Goal: Information Seeking & Learning: Learn about a topic

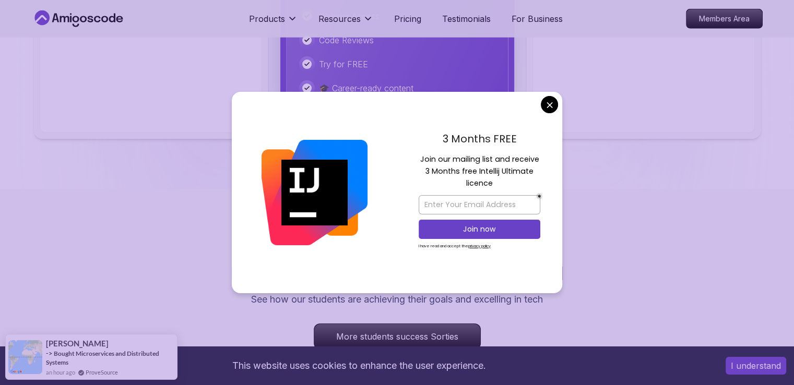
scroll to position [2861, 0]
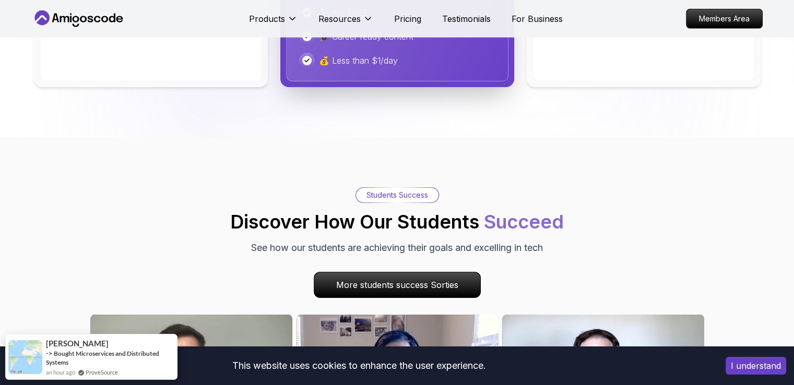
click at [550, 105] on body "This website uses cookies to enhance the user experience. I understand Products…" at bounding box center [397, 199] width 794 height 6120
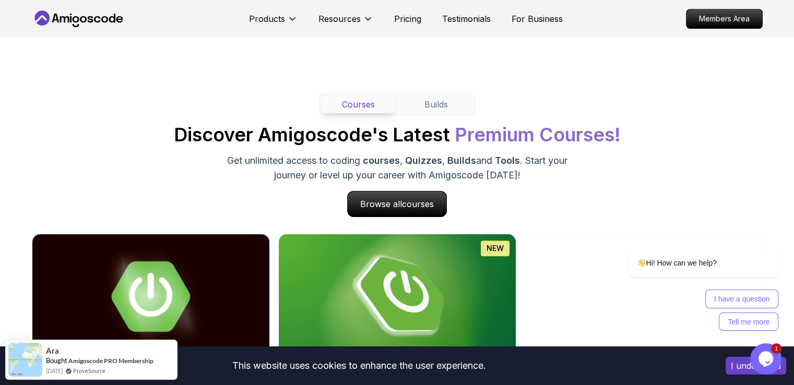
scroll to position [772, 0]
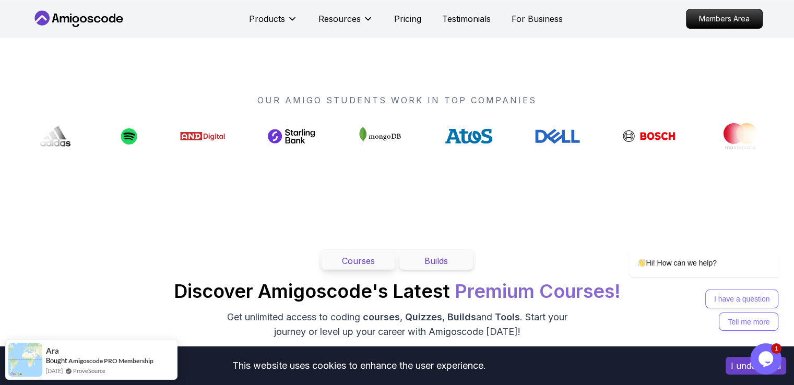
click at [427, 252] on button "Builds" at bounding box center [436, 261] width 74 height 18
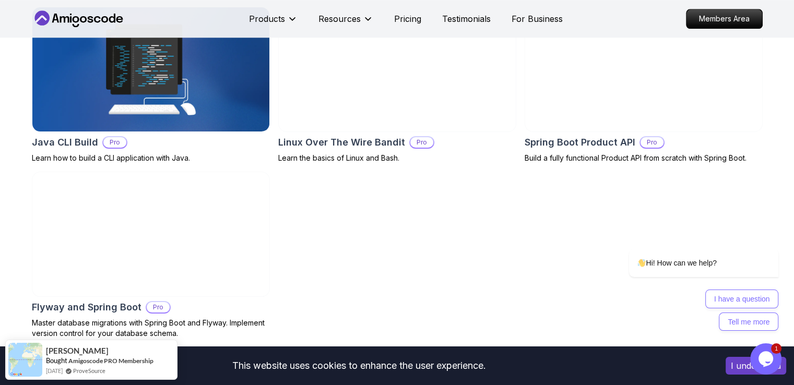
scroll to position [1138, 0]
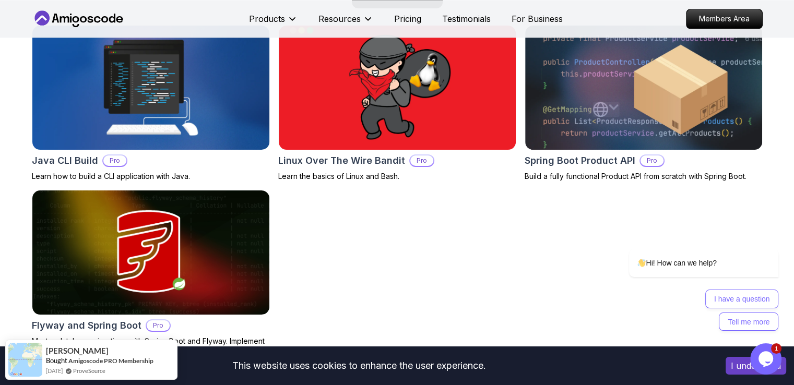
click at [74, 161] on h2 "Java CLI Build" at bounding box center [65, 161] width 66 height 15
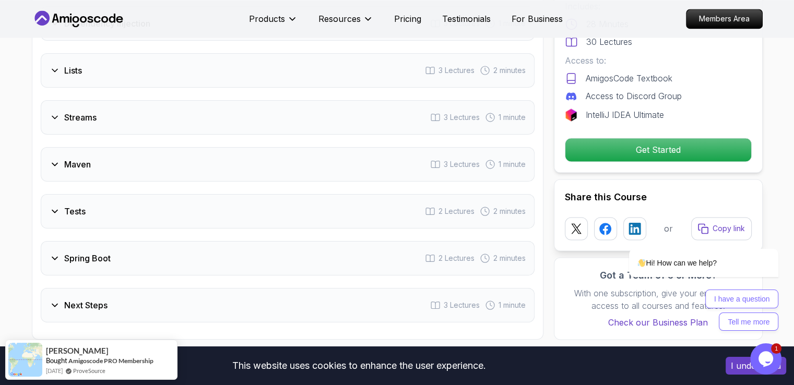
scroll to position [1671, 0]
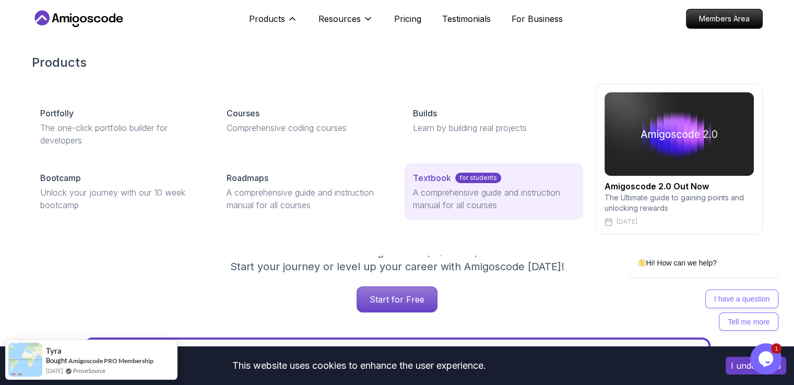
click at [507, 192] on p "A comprehensive guide and instruction manual for all courses" at bounding box center [493, 198] width 161 height 25
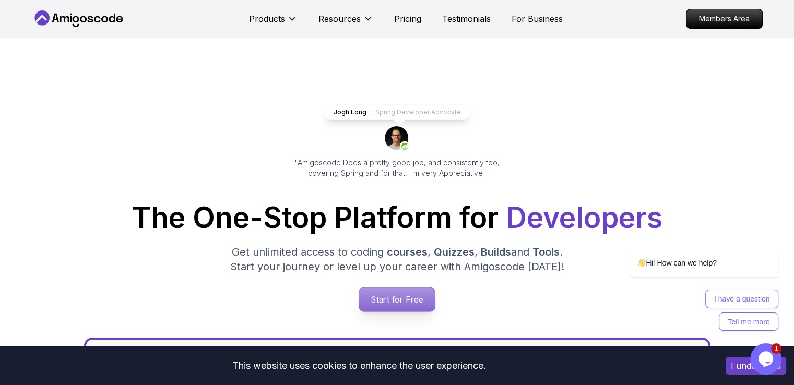
click at [403, 299] on p "Start for Free" at bounding box center [397, 300] width 76 height 24
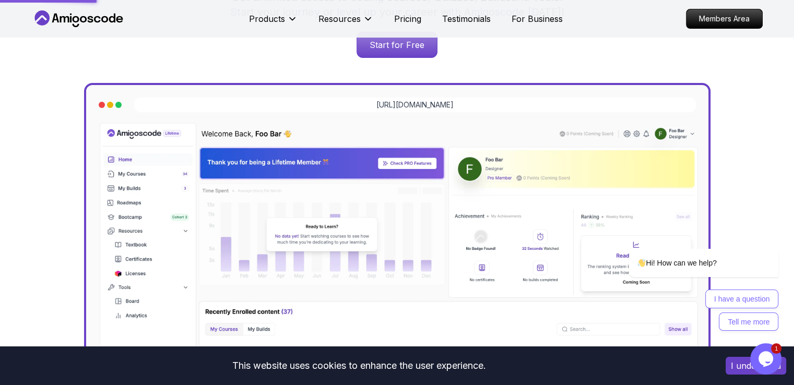
scroll to position [261, 0]
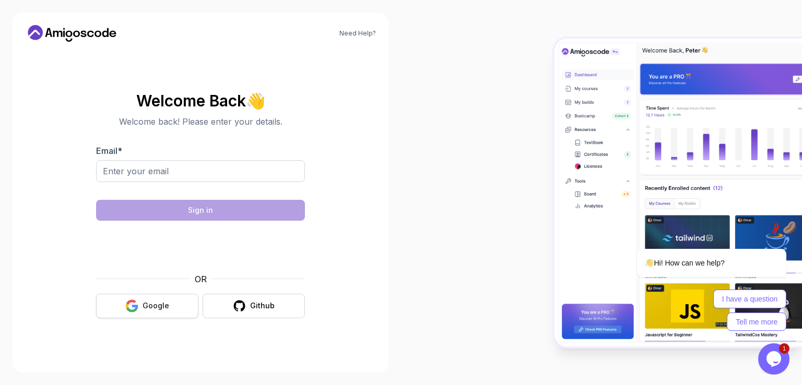
click at [159, 310] on div "Google" at bounding box center [156, 306] width 27 height 10
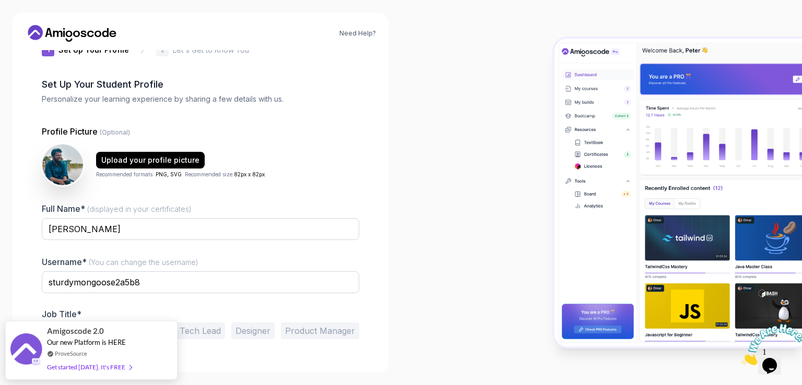
scroll to position [50, 0]
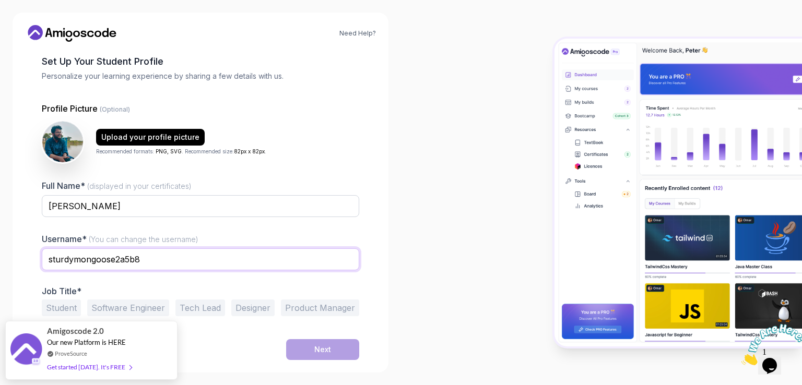
drag, startPoint x: 148, startPoint y: 265, endPoint x: 42, endPoint y: 266, distance: 106.0
click at [42, 266] on input "sturdymongoose2a5b8" at bounding box center [200, 260] width 317 height 22
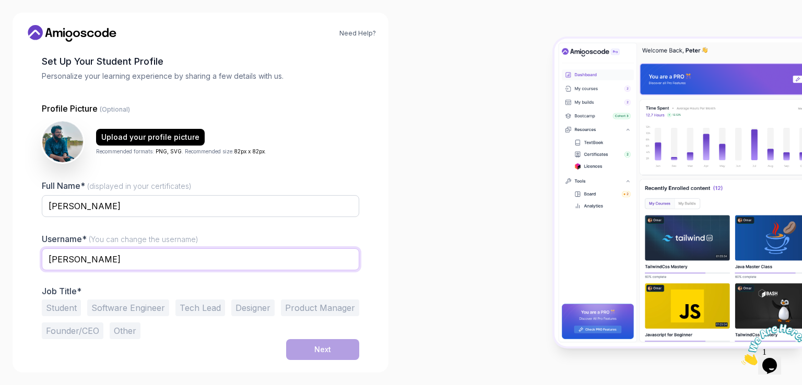
type input "sabbir_01"
click at [64, 303] on button "Student" at bounding box center [61, 308] width 39 height 17
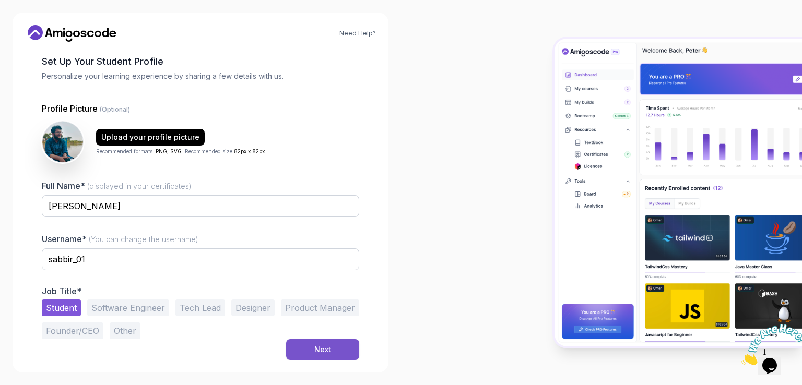
click at [334, 344] on button "Next" at bounding box center [322, 349] width 73 height 21
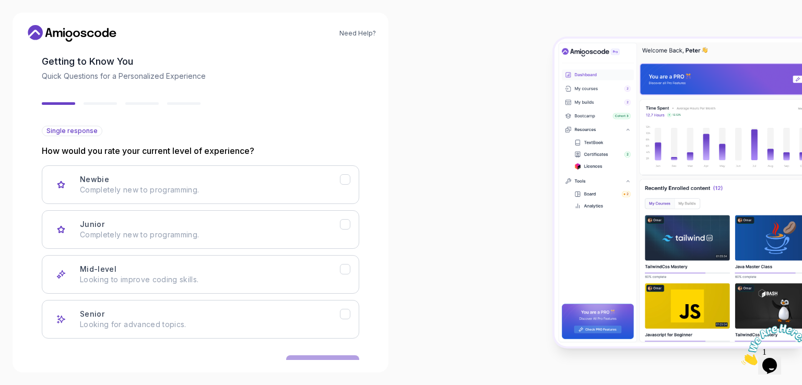
scroll to position [82, 0]
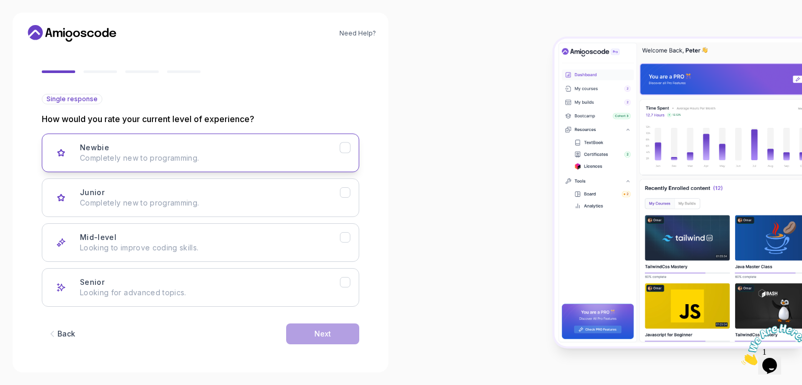
click at [199, 165] on button "Newbie Completely new to programming." at bounding box center [200, 153] width 317 height 39
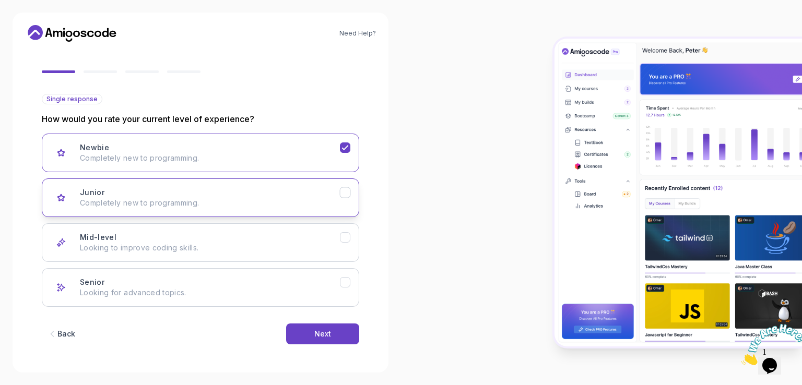
click at [276, 205] on p "Completely new to programming." at bounding box center [210, 203] width 260 height 10
click at [317, 239] on div "Mid-level Looking to improve coding skills." at bounding box center [210, 242] width 260 height 21
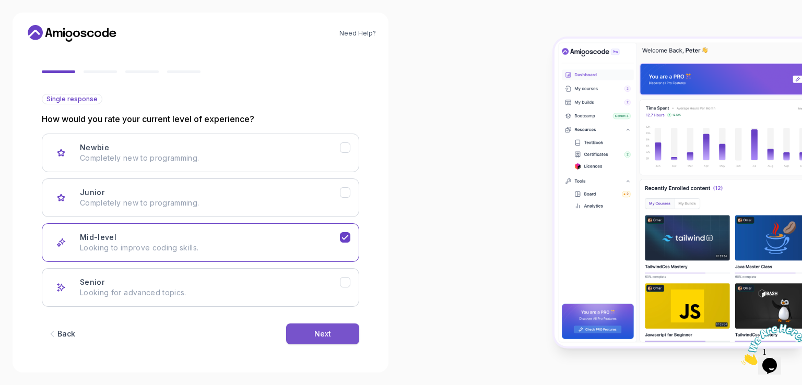
click at [326, 336] on div "Next" at bounding box center [322, 334] width 17 height 10
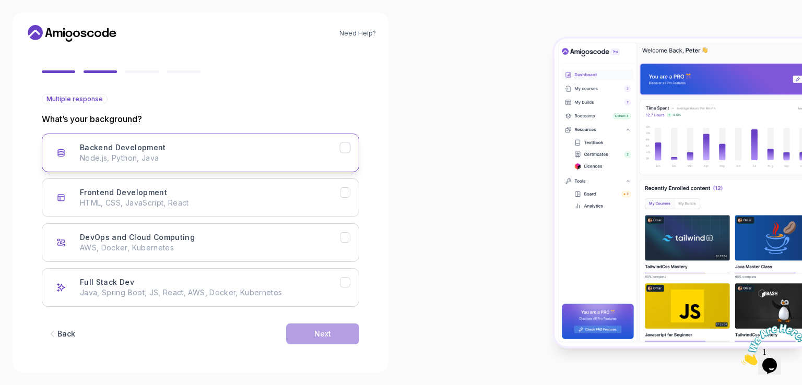
click at [227, 155] on p "Node.js, Python, Java" at bounding box center [210, 158] width 260 height 10
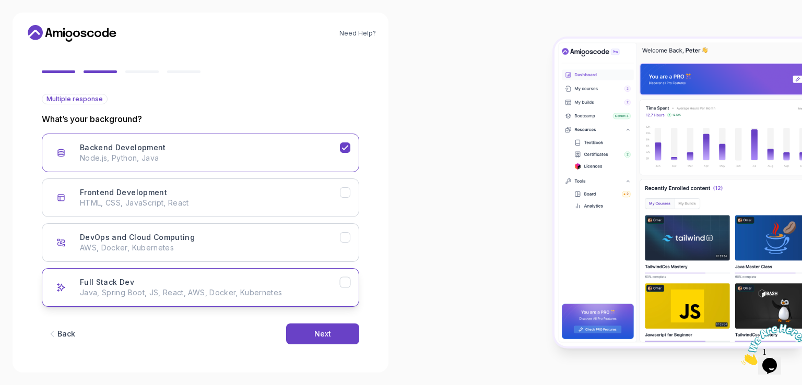
click at [210, 292] on p "Java, Spring Boot, JS, React, AWS, Docker, Kubernetes" at bounding box center [210, 293] width 260 height 10
click at [347, 150] on icon "Backend Development" at bounding box center [345, 148] width 10 height 10
click at [320, 330] on div "Next" at bounding box center [322, 334] width 17 height 10
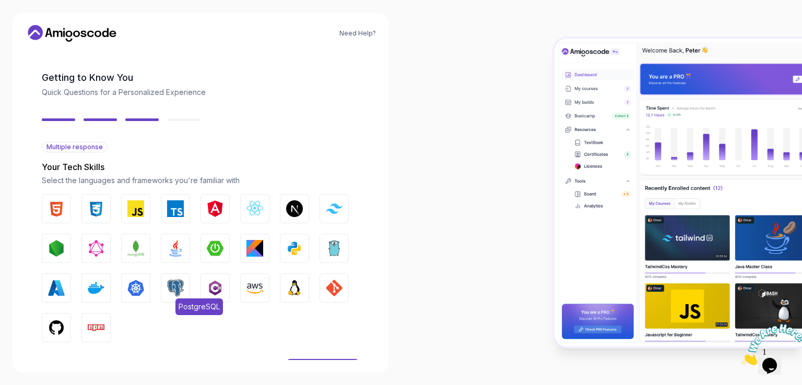
scroll to position [70, 0]
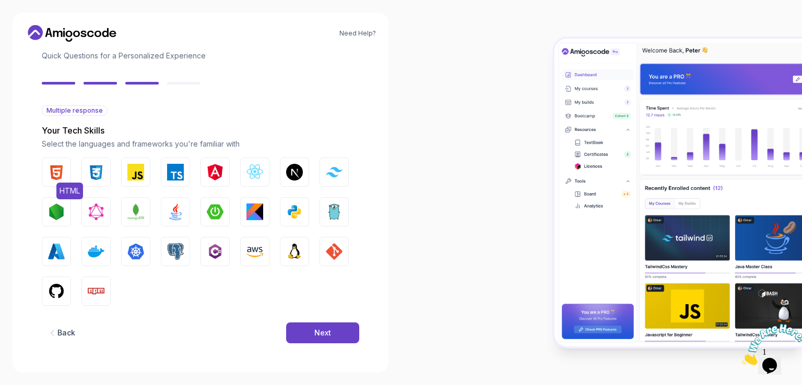
click at [60, 175] on img "button" at bounding box center [56, 172] width 17 height 17
click at [85, 174] on button "CSS" at bounding box center [95, 172] width 29 height 29
click at [185, 209] on button "Java" at bounding box center [175, 211] width 29 height 29
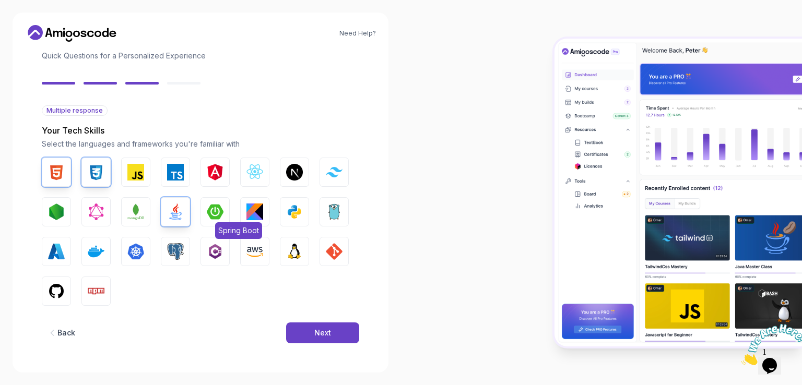
click at [217, 210] on img "button" at bounding box center [215, 212] width 17 height 17
click at [40, 289] on div "2 Let's Get to Know You 1 Set Up Your Profile 2 Let's Get to Know You Getting t…" at bounding box center [200, 135] width 351 height 310
click at [65, 289] on button "GitHub" at bounding box center [56, 291] width 29 height 29
click at [336, 254] on img "button" at bounding box center [334, 251] width 17 height 17
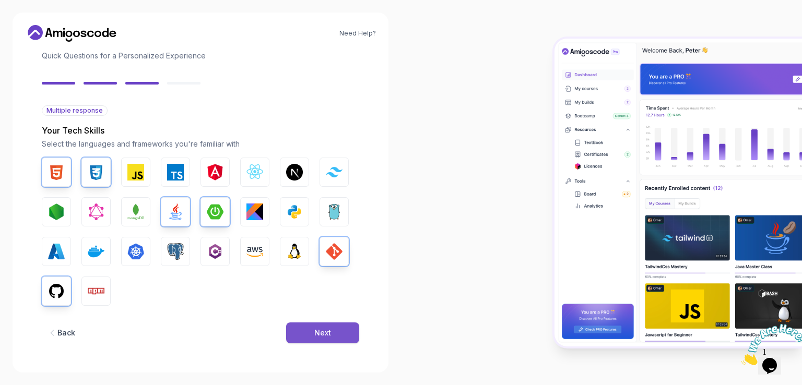
click at [319, 328] on div "Next" at bounding box center [322, 333] width 17 height 10
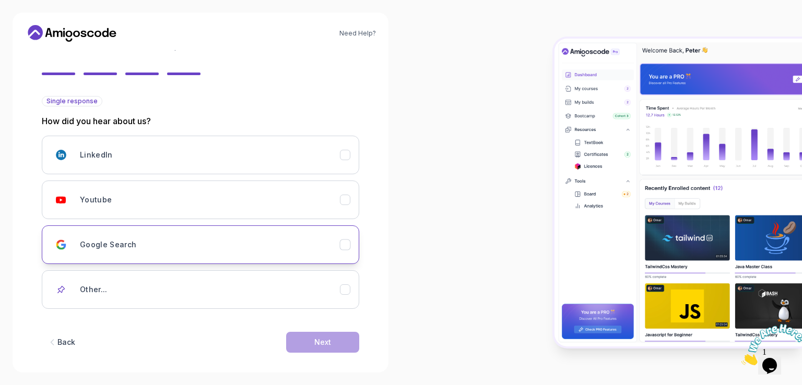
scroll to position [88, 0]
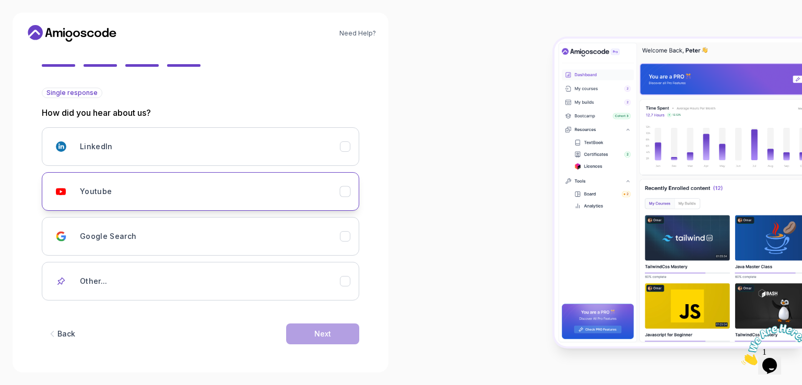
click at [187, 203] on button "Youtube" at bounding box center [200, 191] width 317 height 39
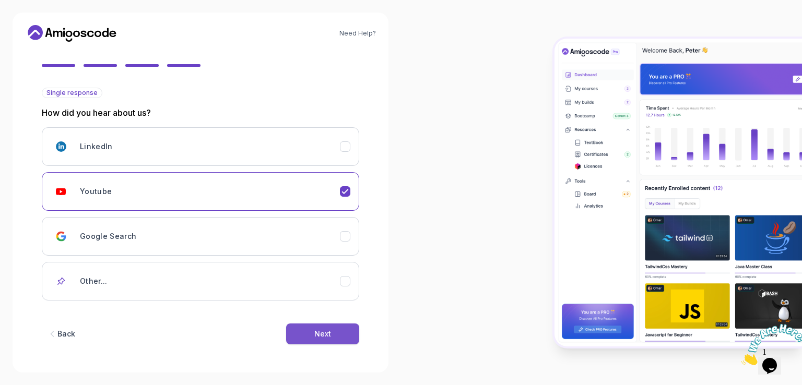
click at [323, 335] on div "Next" at bounding box center [322, 334] width 17 height 10
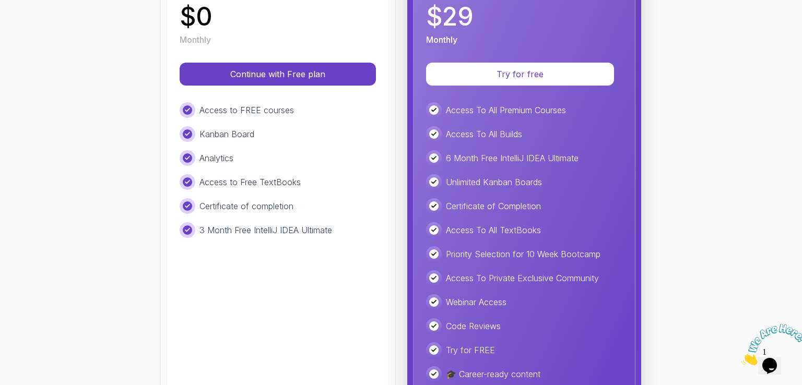
scroll to position [157, 0]
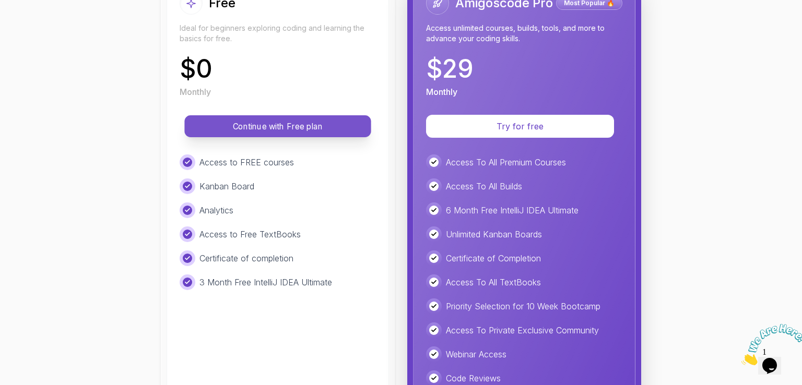
click at [288, 129] on p "Continue with Free plan" at bounding box center [277, 127] width 163 height 12
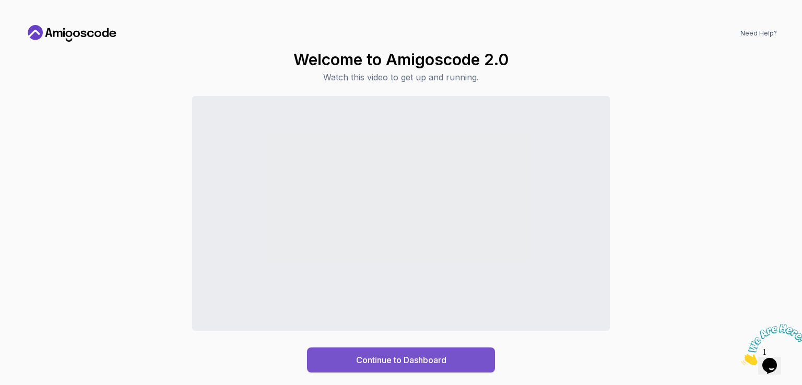
click at [454, 366] on button "Continue to Dashboard" at bounding box center [401, 360] width 188 height 25
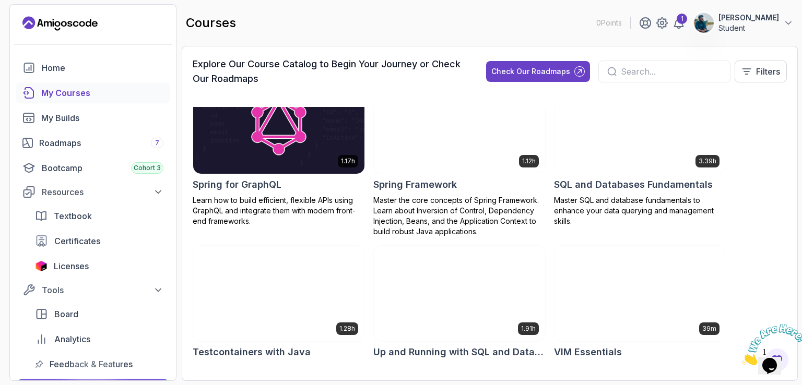
scroll to position [2114, 0]
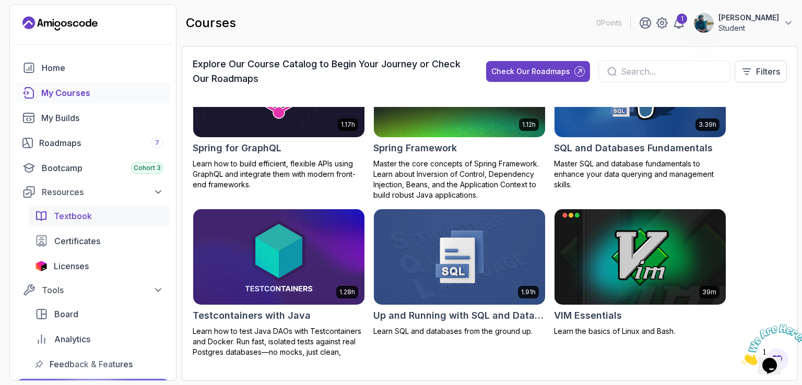
click at [88, 210] on span "Textbook" at bounding box center [73, 216] width 38 height 13
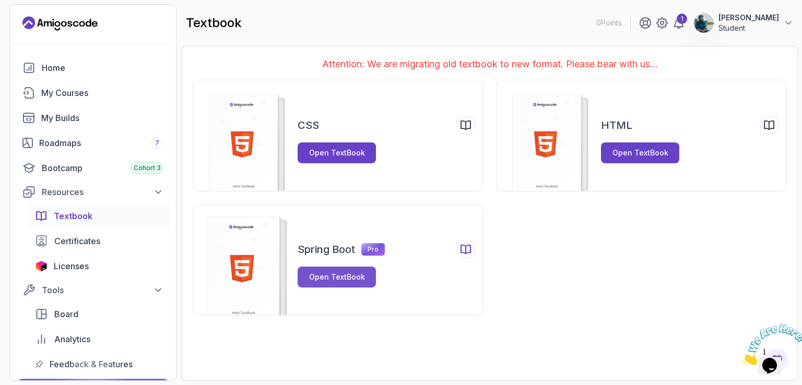
click at [331, 273] on div "Open TextBook" at bounding box center [337, 277] width 56 height 10
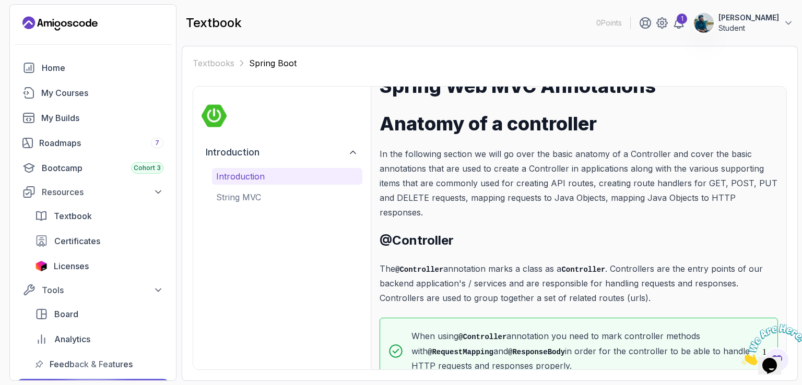
scroll to position [43, 0]
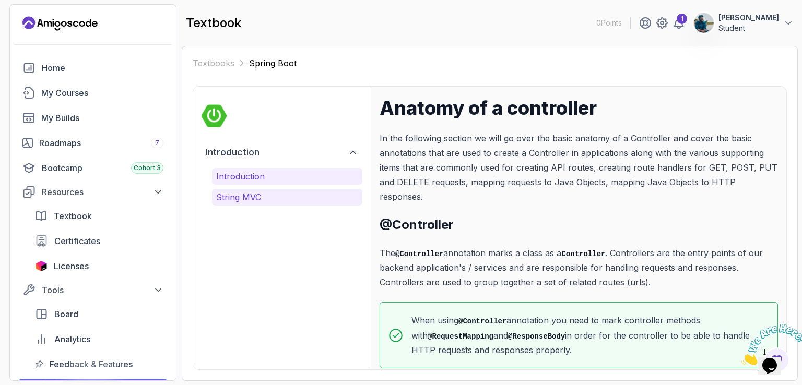
click at [245, 193] on p "String MVC" at bounding box center [287, 197] width 142 height 13
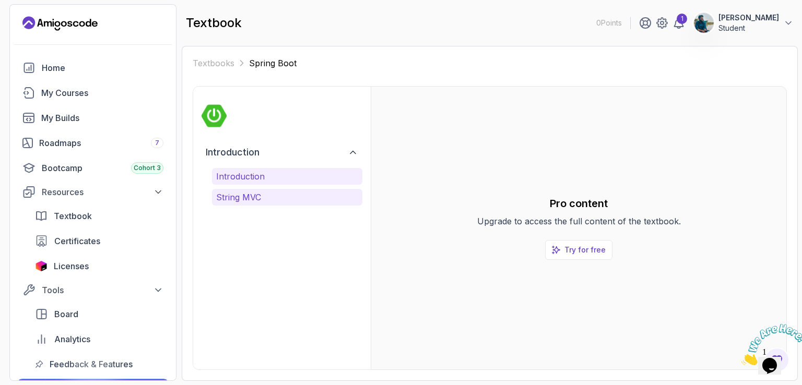
click at [249, 176] on p "Introduction" at bounding box center [287, 176] width 142 height 13
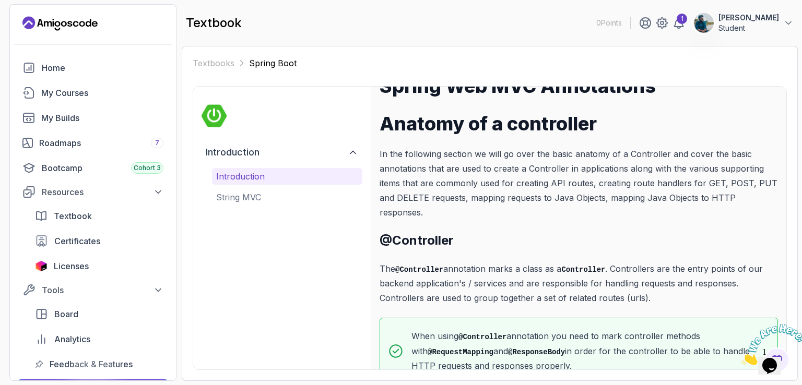
scroll to position [43, 0]
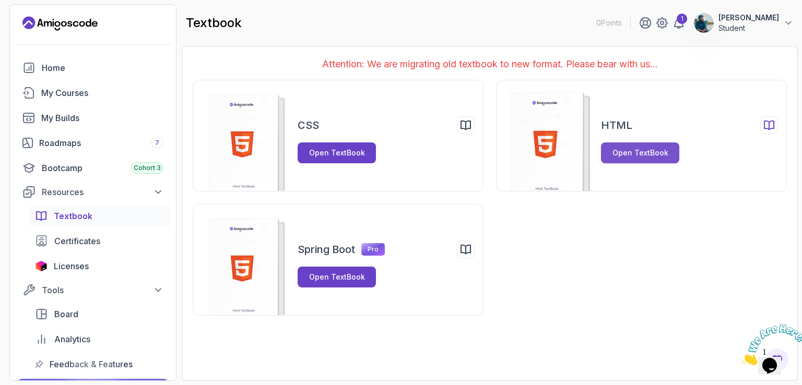
click at [645, 156] on div "Open TextBook" at bounding box center [641, 153] width 56 height 10
click at [327, 155] on div "Open TextBook" at bounding box center [337, 153] width 56 height 10
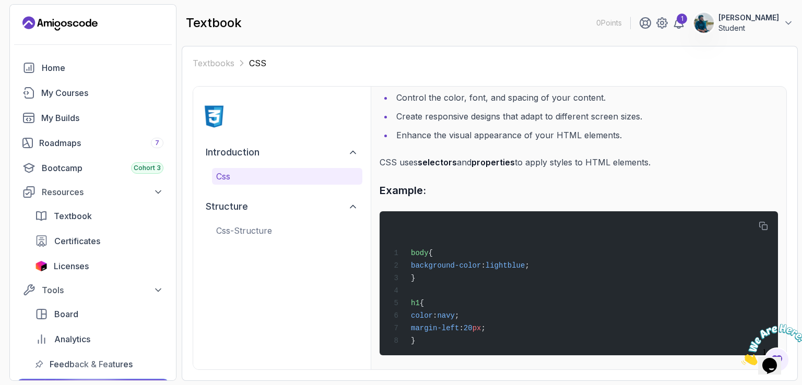
scroll to position [95, 0]
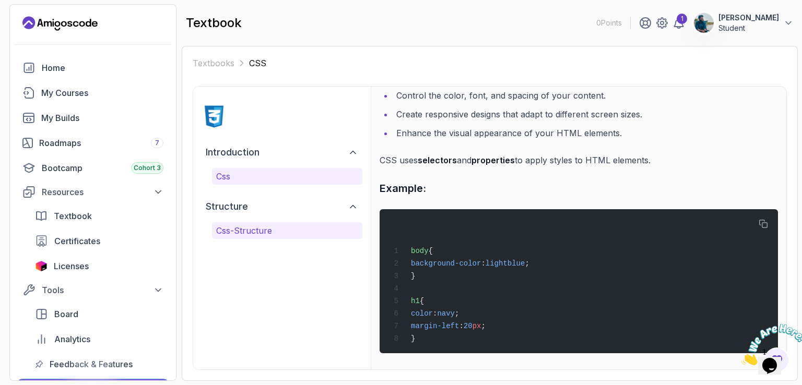
click at [246, 230] on p "css-structure" at bounding box center [287, 231] width 142 height 13
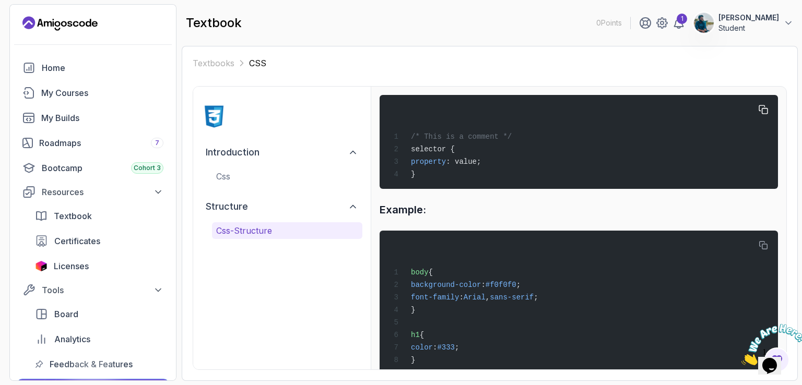
scroll to position [138, 0]
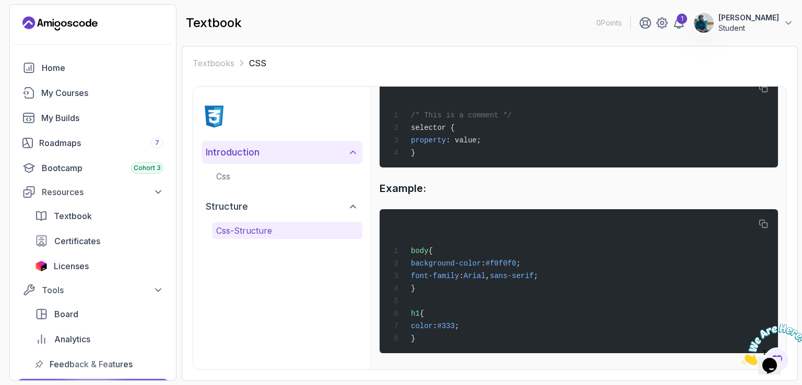
click at [279, 154] on button "introduction" at bounding box center [282, 152] width 161 height 23
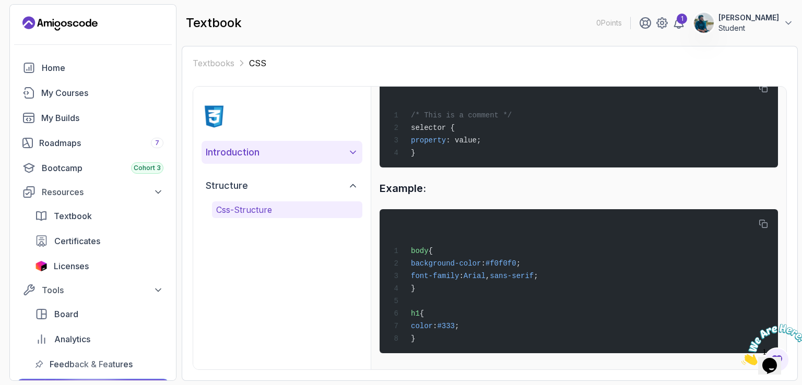
click at [253, 159] on h2 "introduction" at bounding box center [233, 152] width 54 height 15
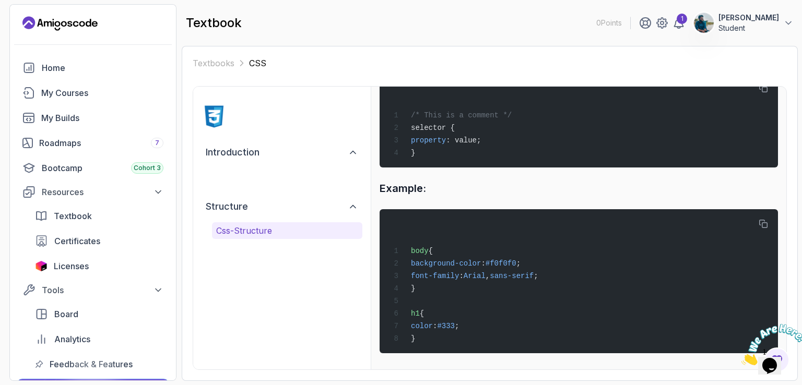
click at [246, 168] on button "css" at bounding box center [287, 176] width 150 height 17
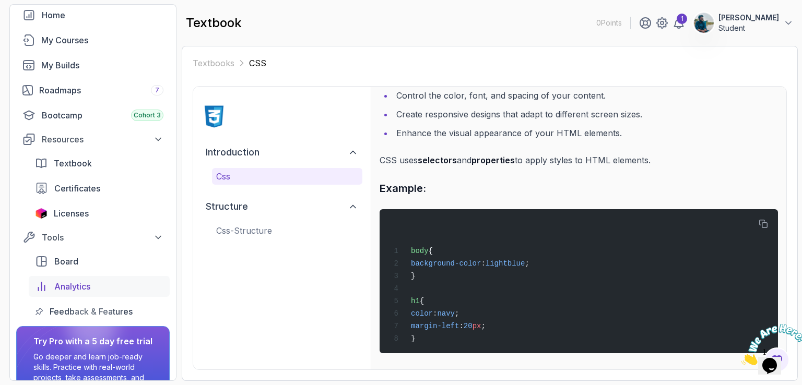
scroll to position [0, 0]
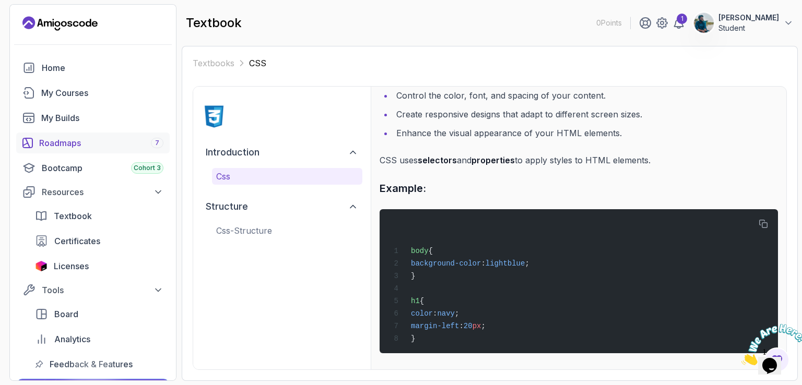
click at [67, 144] on div "Roadmaps 7" at bounding box center [101, 143] width 124 height 13
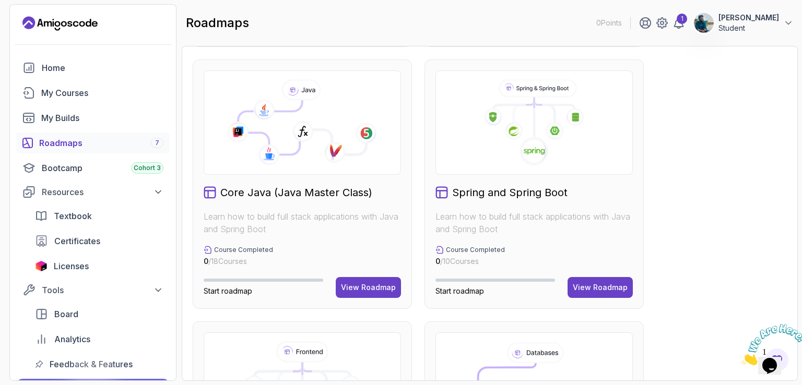
scroll to position [261, 0]
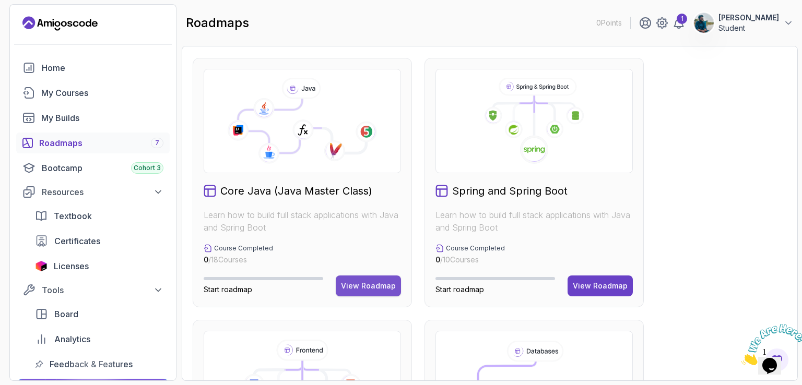
click at [380, 278] on button "View Roadmap" at bounding box center [368, 286] width 65 height 21
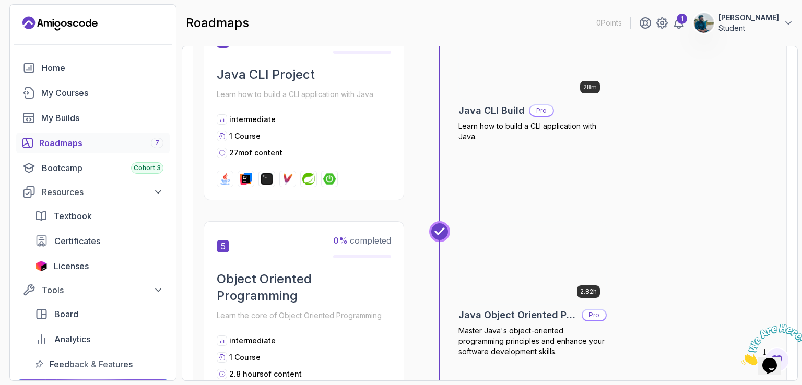
scroll to position [846, 0]
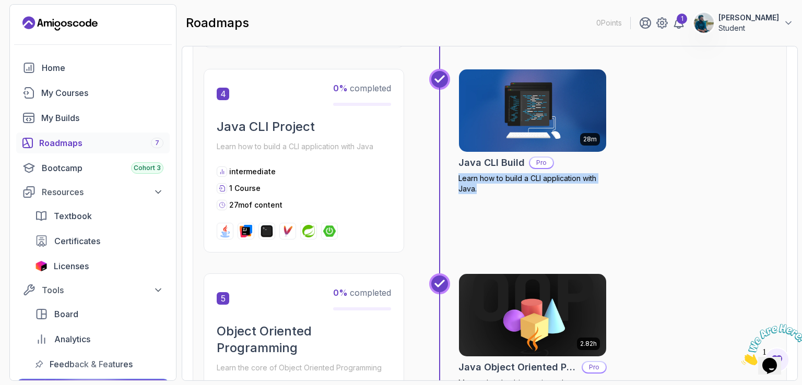
drag, startPoint x: 493, startPoint y: 195, endPoint x: 455, endPoint y: 180, distance: 41.0
click at [455, 180] on div "28m Java CLI Build Pro Learn how to build a CLI application with Java." at bounding box center [602, 171] width 347 height 205
copy p "Learn how to build a CLI application with Java."
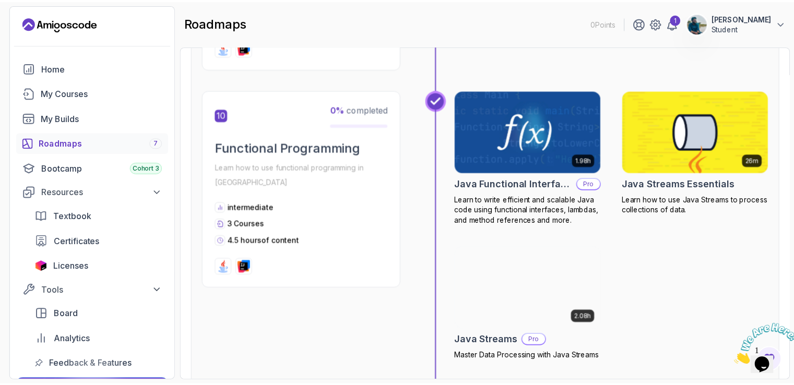
scroll to position [2099, 0]
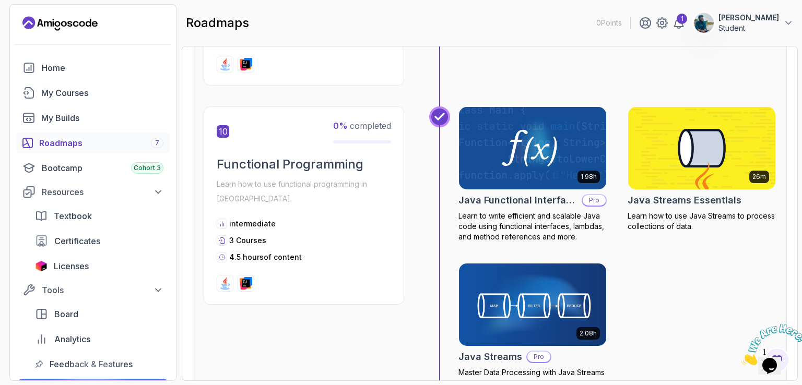
click at [681, 139] on img at bounding box center [702, 148] width 155 height 87
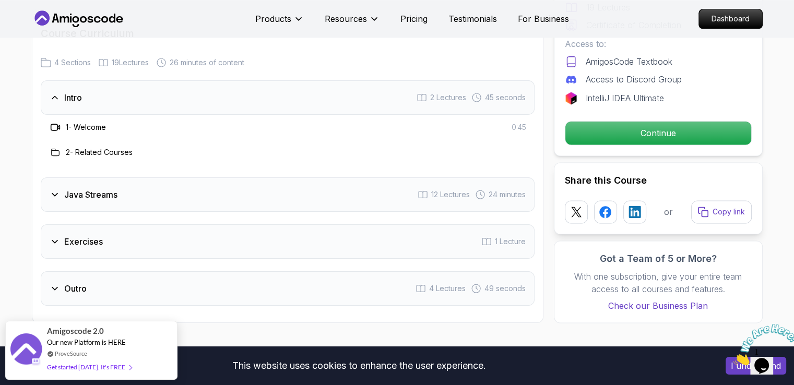
scroll to position [1410, 0]
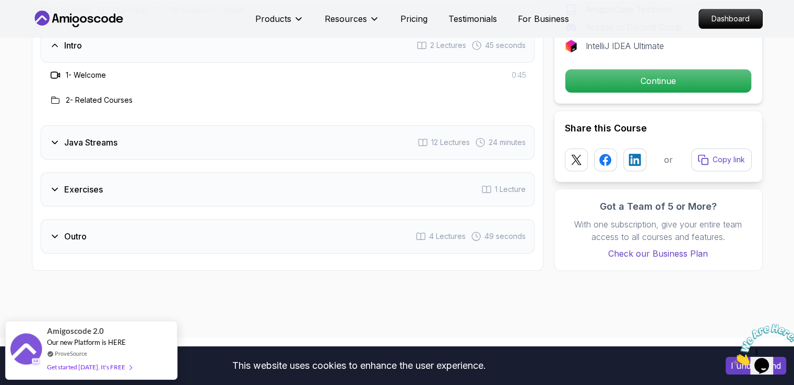
click at [140, 131] on div "Java Streams 12 Lectures 24 minutes" at bounding box center [288, 142] width 494 height 34
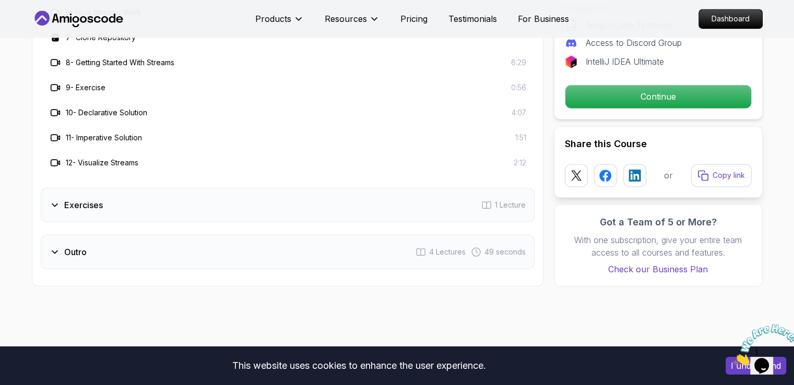
scroll to position [1671, 0]
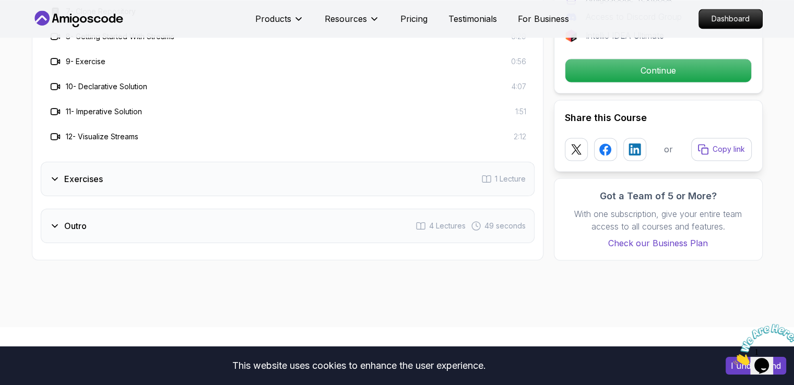
click at [125, 162] on div "Exercises 1 Lecture" at bounding box center [288, 179] width 494 height 34
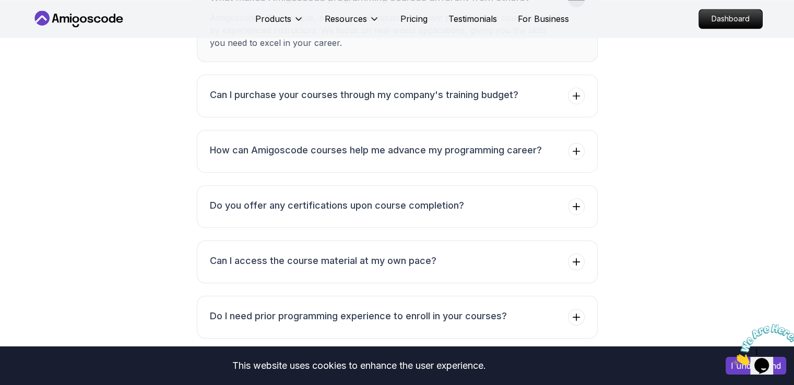
scroll to position [2089, 0]
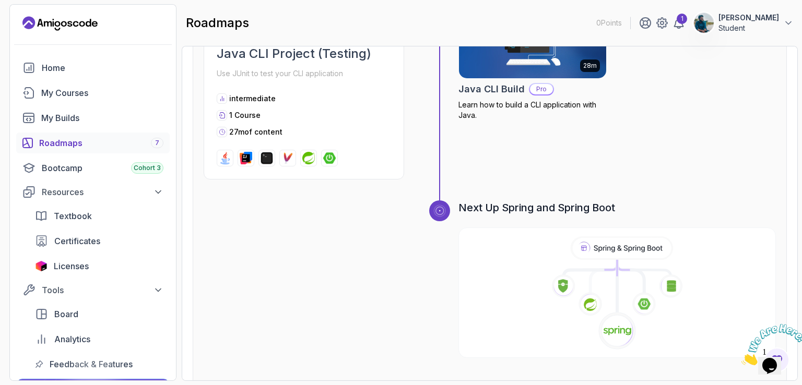
scroll to position [3352, 0]
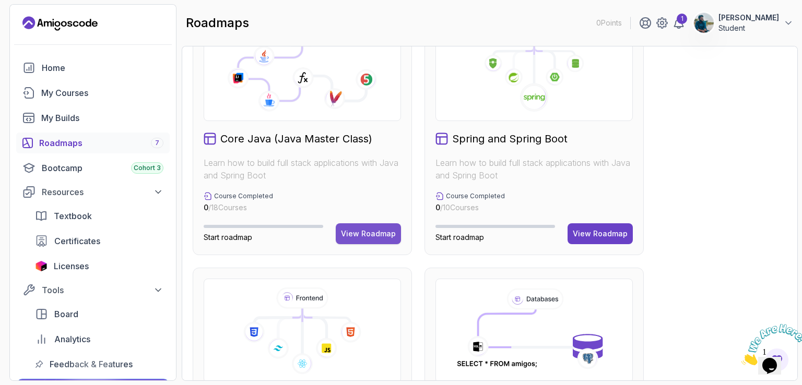
click at [386, 241] on button "View Roadmap" at bounding box center [368, 233] width 65 height 21
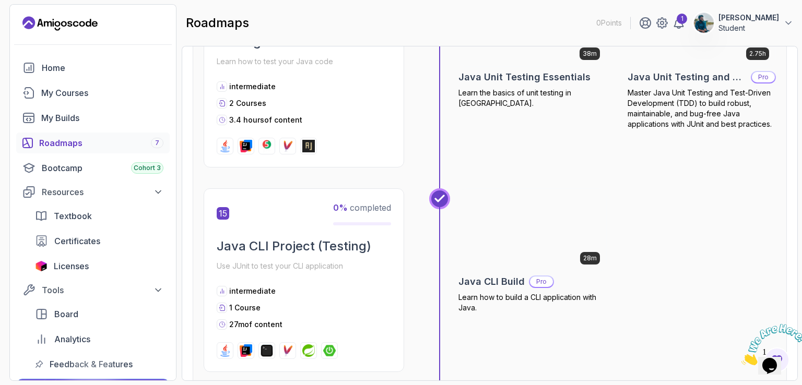
scroll to position [3300, 0]
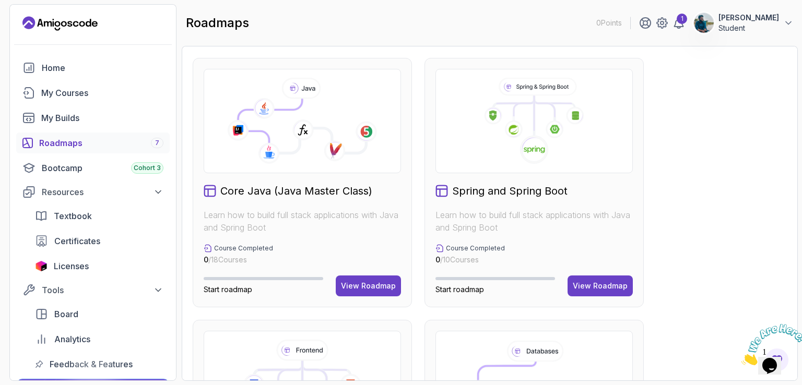
scroll to position [313, 0]
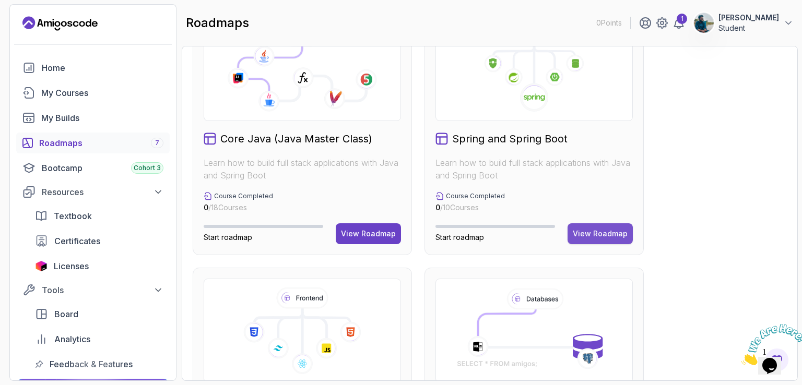
click at [609, 236] on div "View Roadmap" at bounding box center [600, 234] width 55 height 10
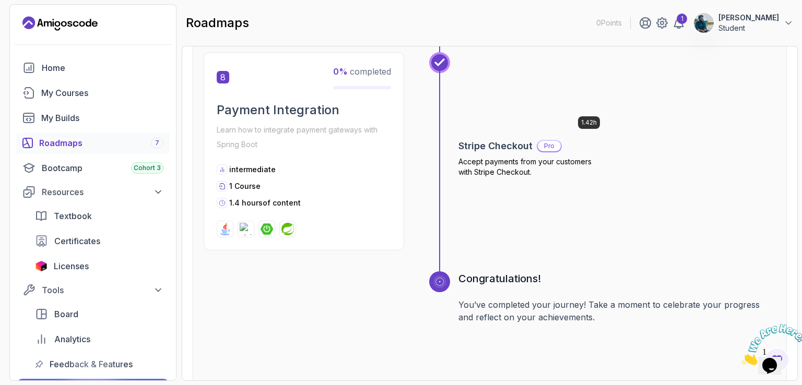
scroll to position [1764, 0]
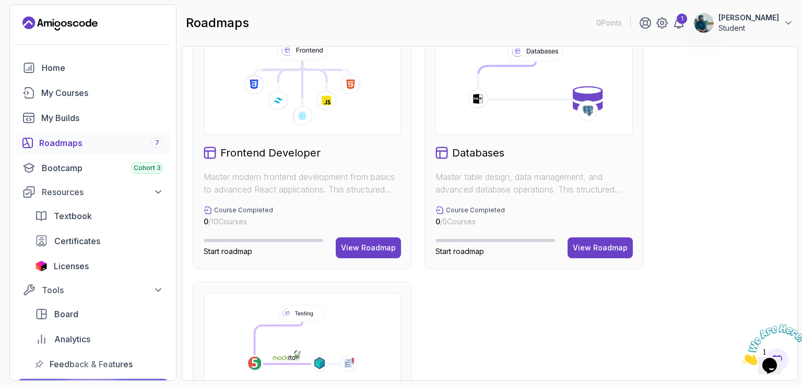
scroll to position [574, 0]
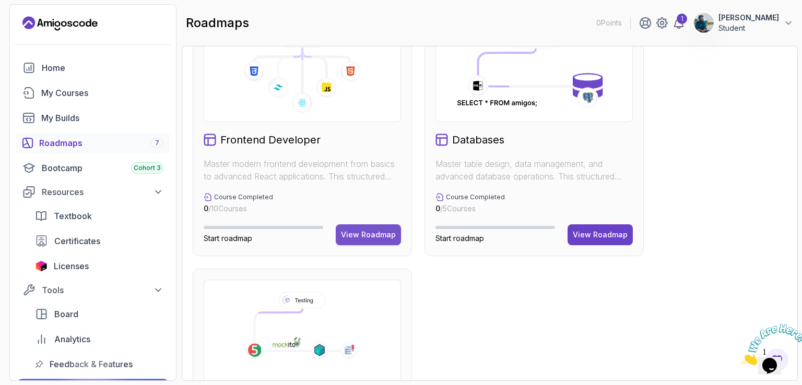
click at [371, 236] on div "View Roadmap" at bounding box center [368, 235] width 55 height 10
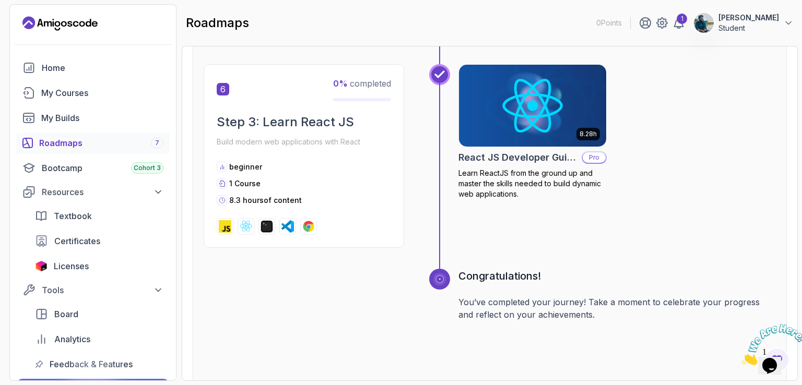
scroll to position [1382, 0]
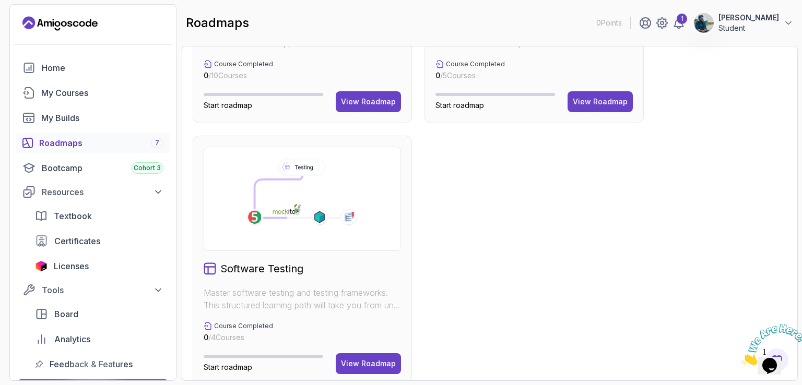
scroll to position [722, 0]
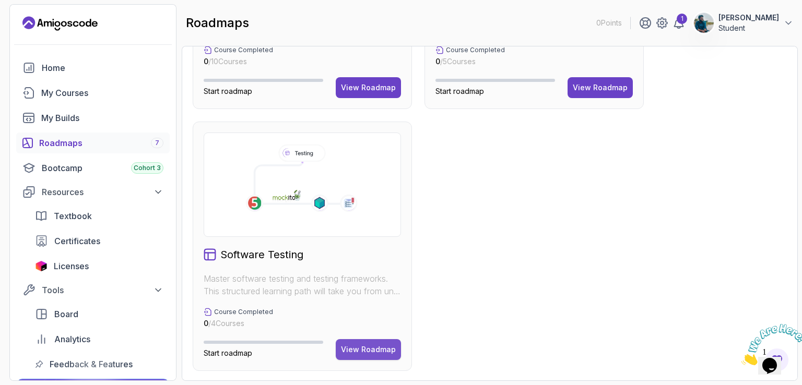
click at [359, 345] on div "View Roadmap" at bounding box center [368, 350] width 55 height 10
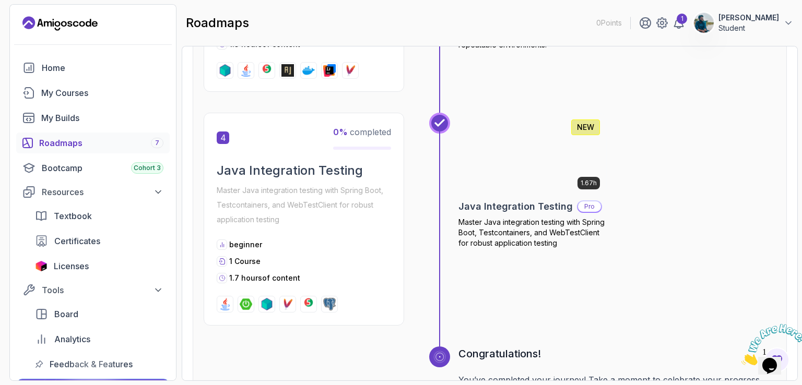
scroll to position [1011, 0]
